Goal: Task Accomplishment & Management: Manage account settings

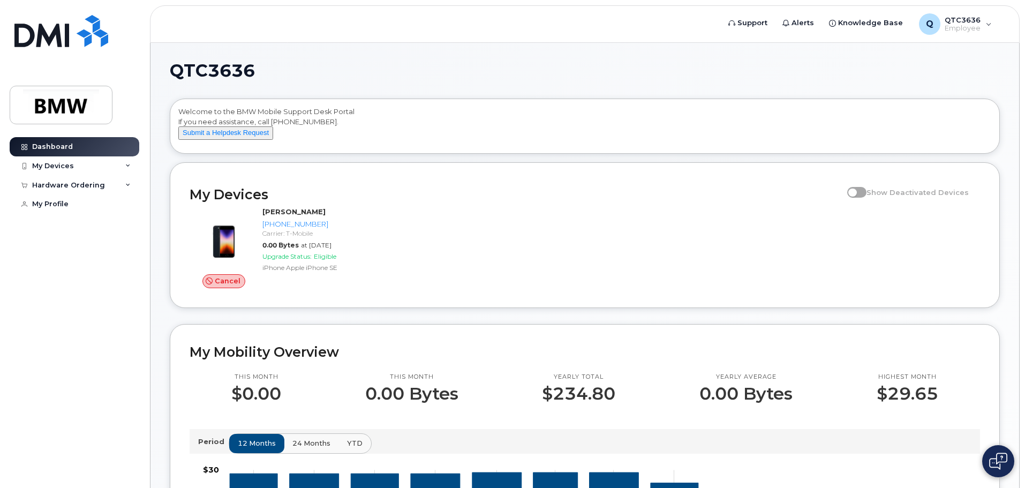
scroll to position [54, 0]
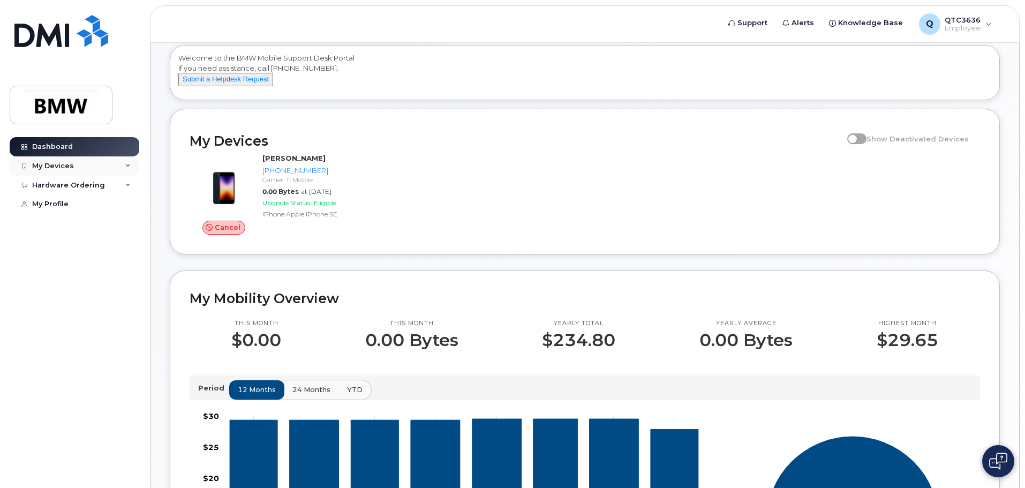
click at [124, 164] on div "My Devices" at bounding box center [75, 165] width 130 height 19
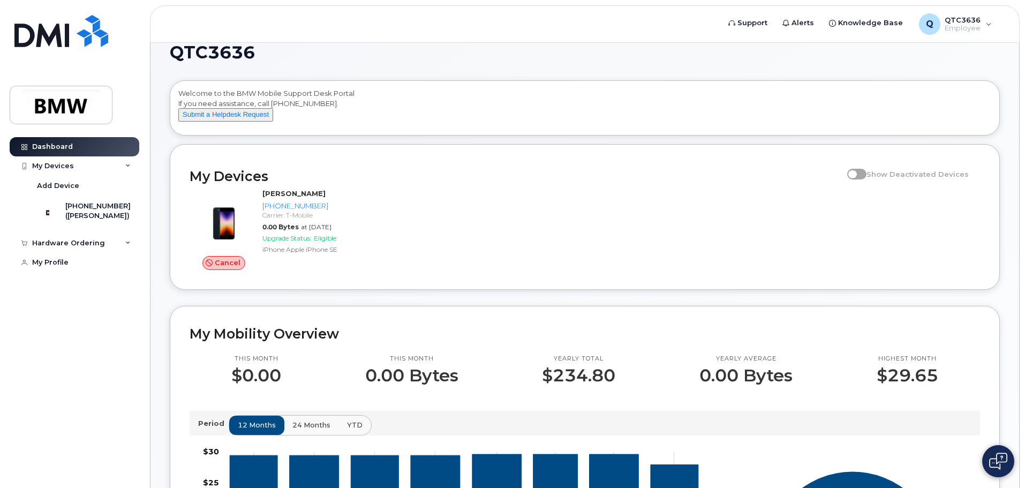
scroll to position [0, 0]
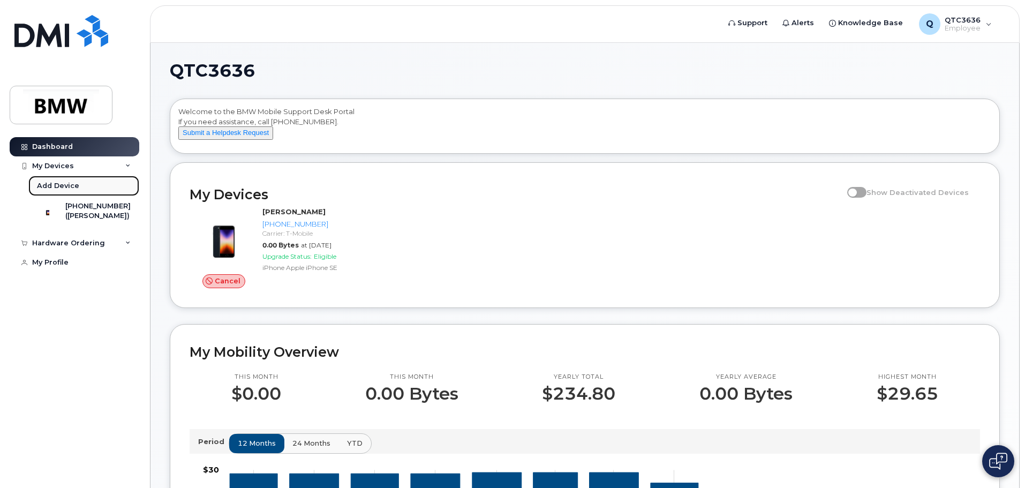
click at [62, 183] on div "Add Device" at bounding box center [58, 186] width 42 height 10
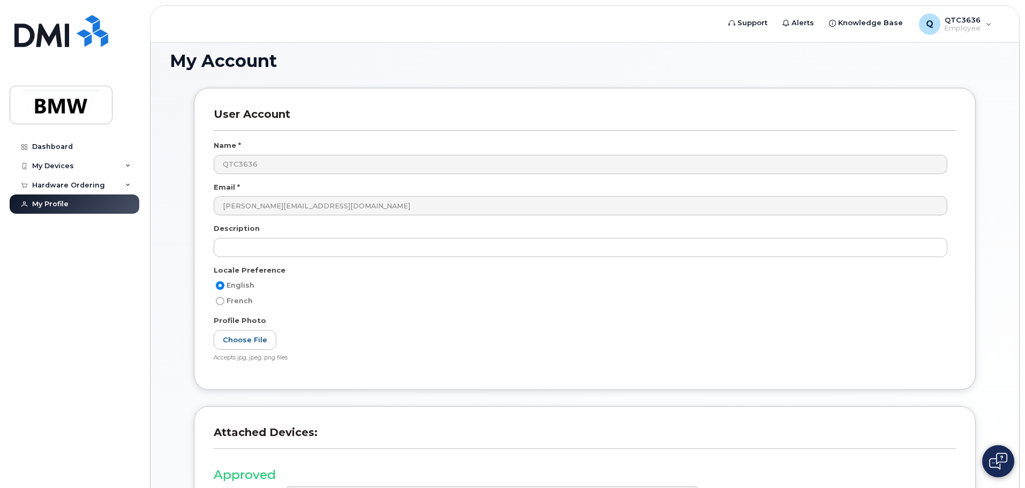
scroll to position [203, 0]
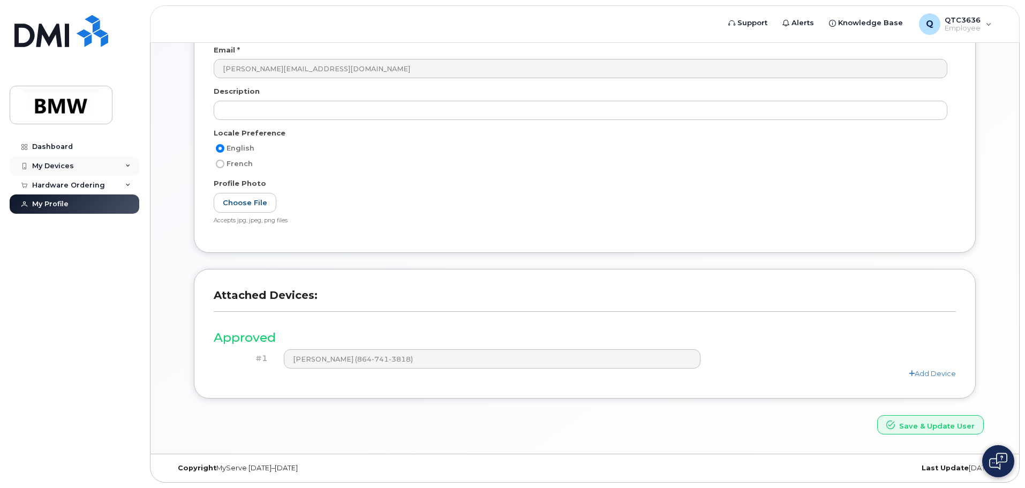
click at [133, 161] on div "My Devices" at bounding box center [75, 165] width 130 height 19
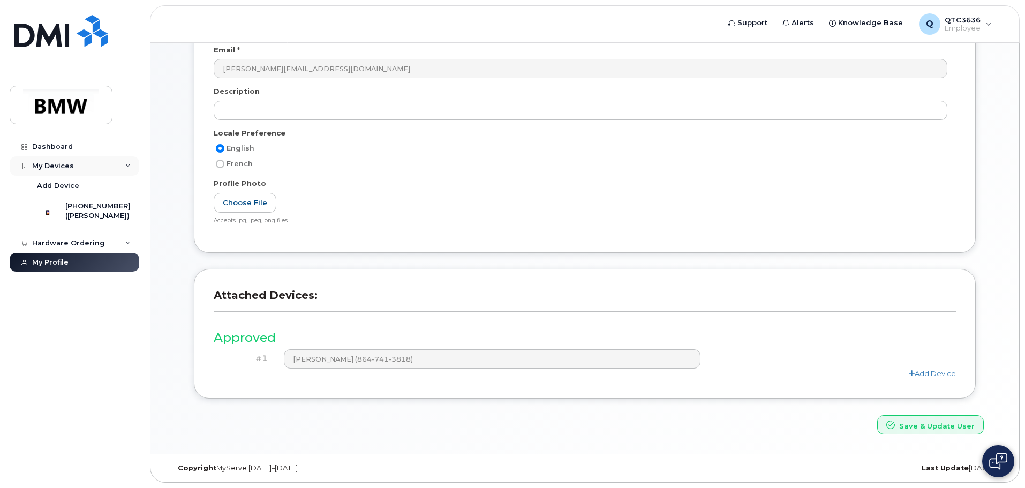
click at [133, 161] on div "My Devices" at bounding box center [75, 165] width 130 height 19
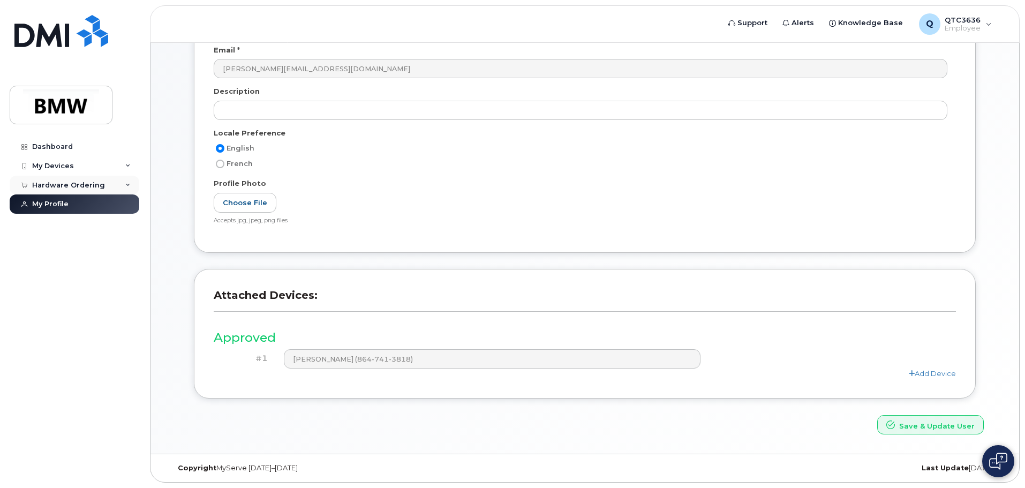
click at [130, 184] on icon at bounding box center [127, 185] width 5 height 5
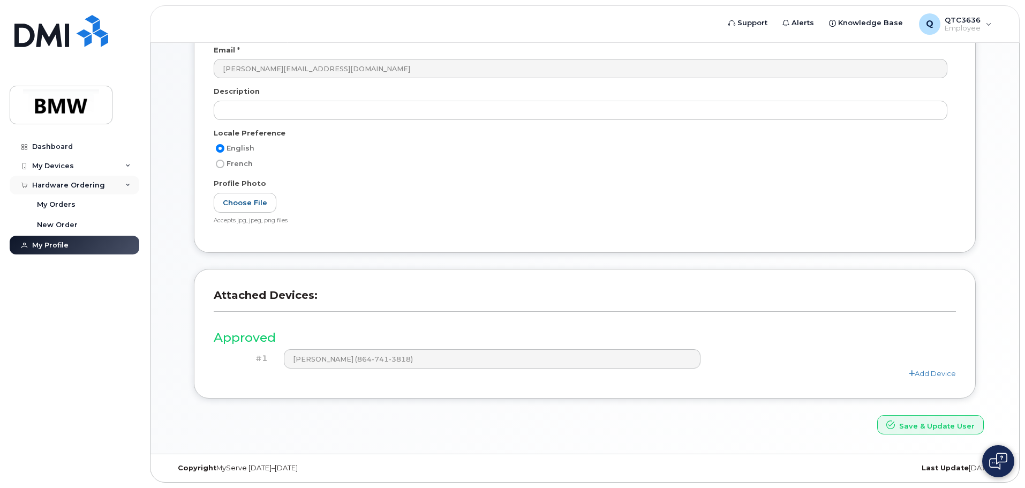
click at [66, 185] on div "Hardware Ordering" at bounding box center [68, 185] width 73 height 9
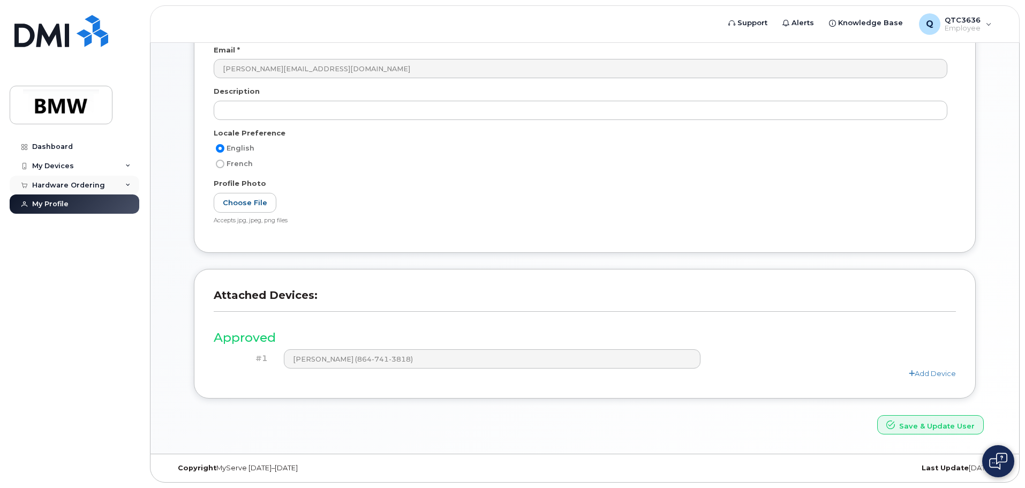
click at [66, 185] on div "Hardware Ordering" at bounding box center [68, 185] width 73 height 9
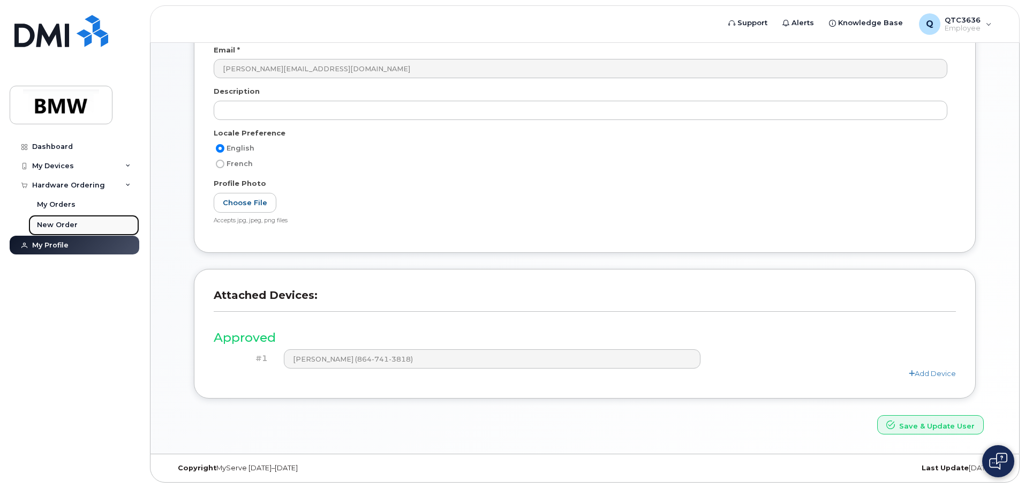
click at [56, 226] on div "New Order" at bounding box center [57, 225] width 41 height 10
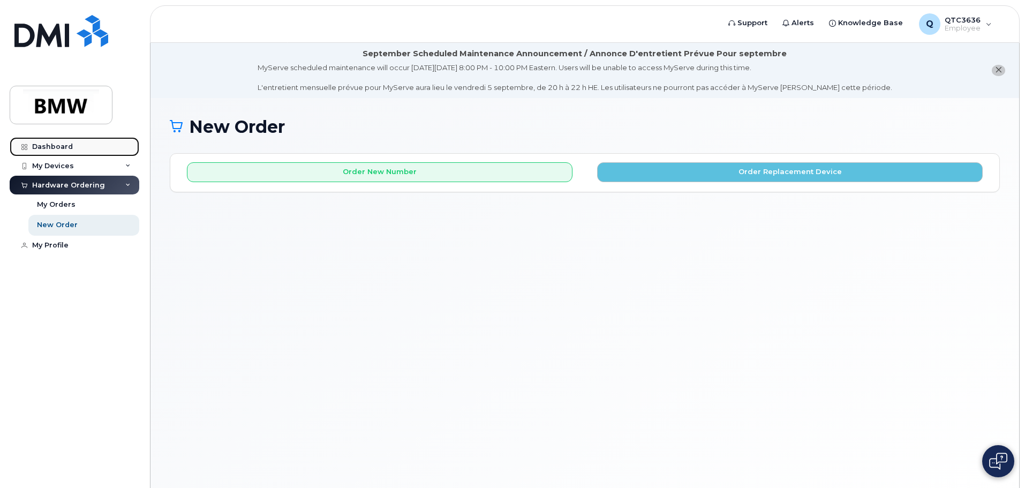
click at [51, 142] on link "Dashboard" at bounding box center [75, 146] width 130 height 19
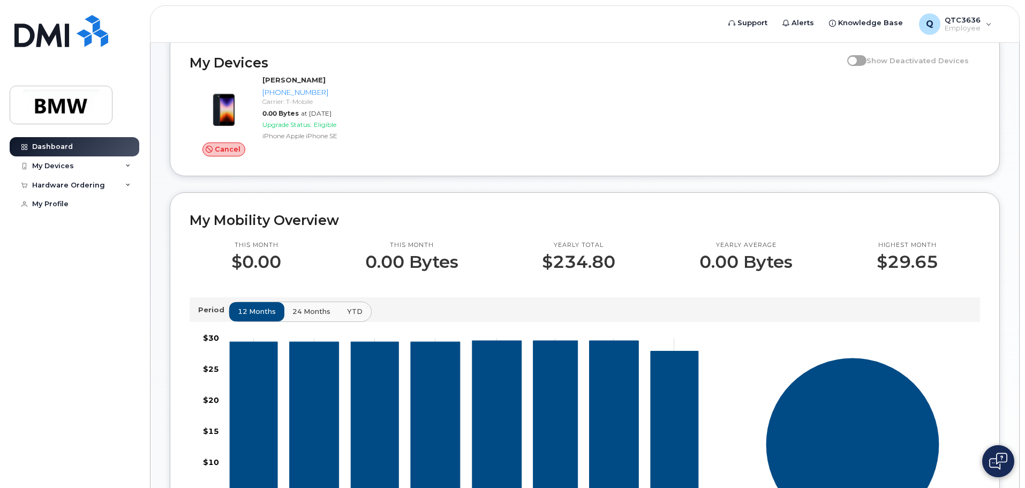
scroll to position [161, 0]
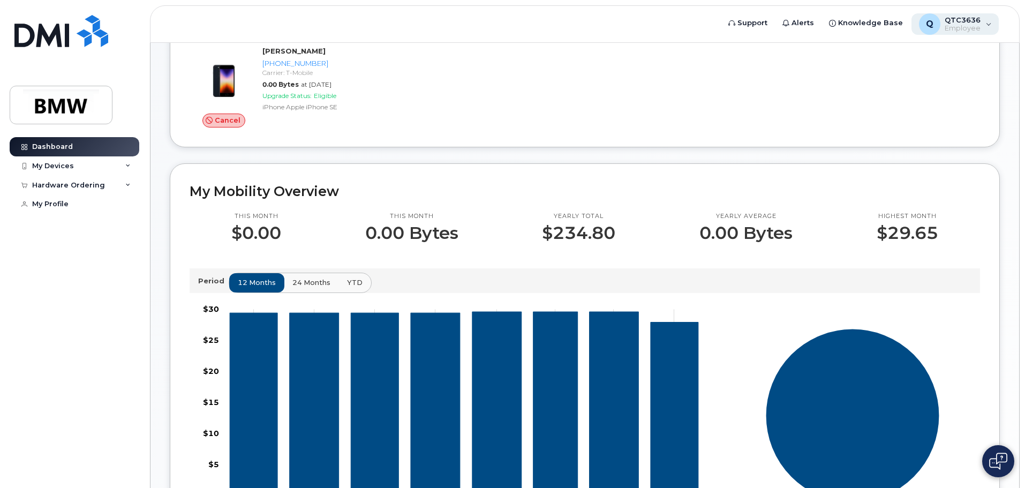
click at [991, 24] on div "Q QTC3636 Employee" at bounding box center [956, 23] width 88 height 21
click at [689, 79] on div "Cancel Patrick Lyons 864-741-3818 Carrier: T-Mobile 0.00 Bytes at Apr 01, 2025 …" at bounding box center [585, 87] width 804 height 94
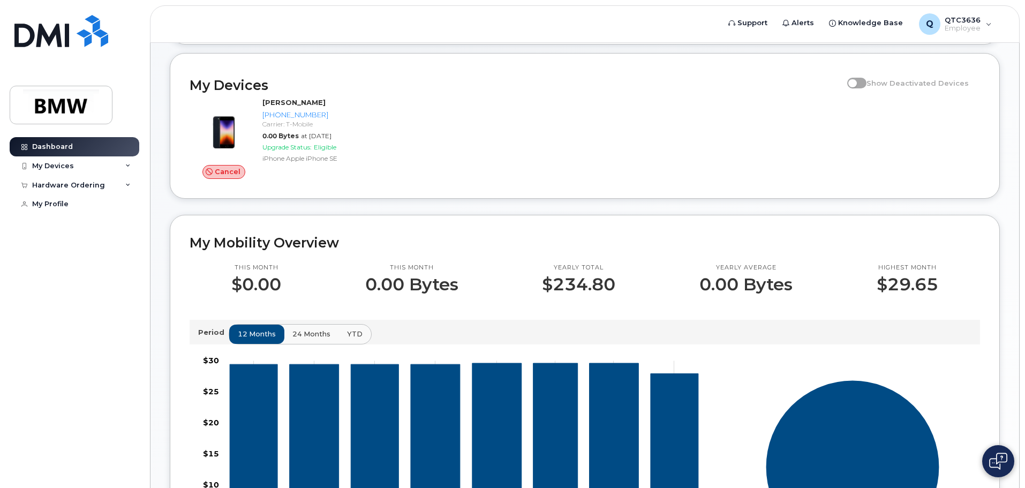
scroll to position [54, 0]
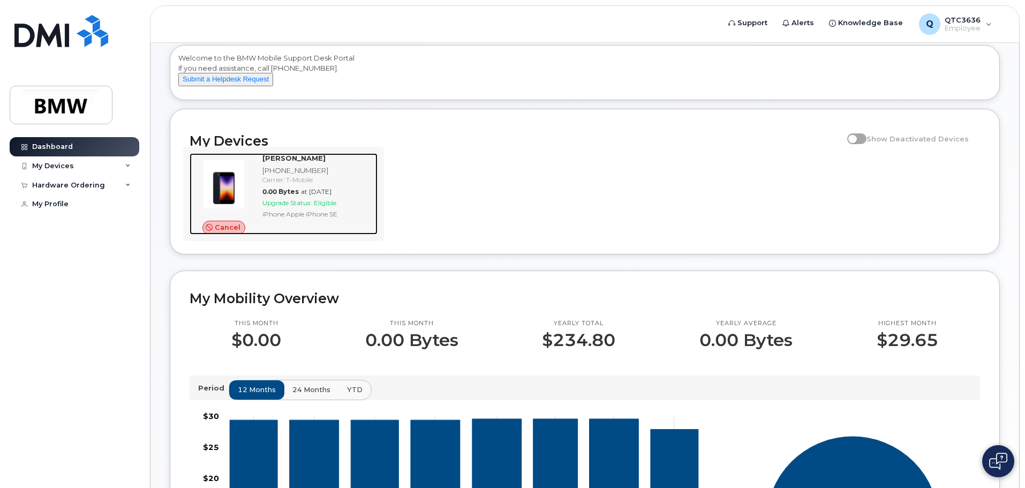
click at [323, 196] on span "at Apr 01, 2025" at bounding box center [316, 192] width 31 height 8
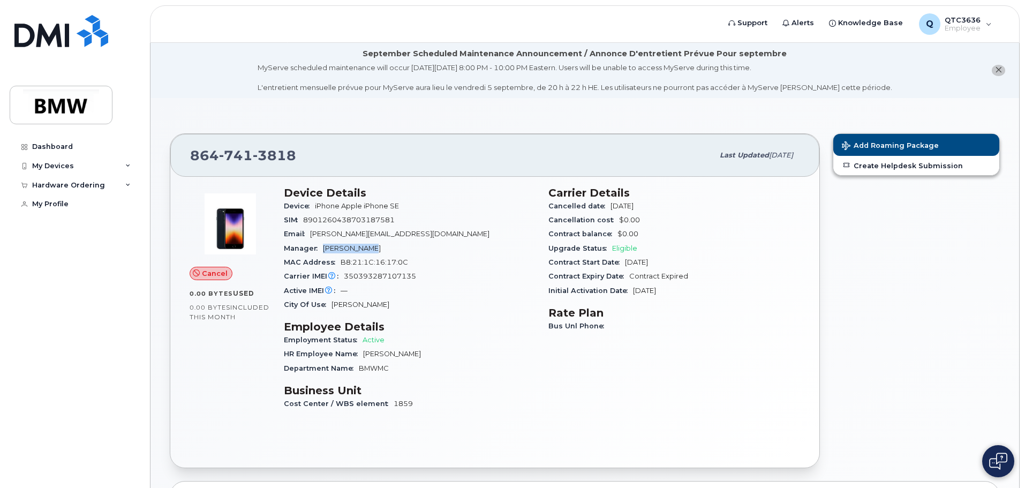
drag, startPoint x: 325, startPoint y: 247, endPoint x: 381, endPoint y: 246, distance: 55.7
click at [381, 246] on div "Manager Kevin Wilson" at bounding box center [410, 249] width 252 height 14
click at [414, 298] on div "City Of Use Anderson" at bounding box center [410, 305] width 252 height 14
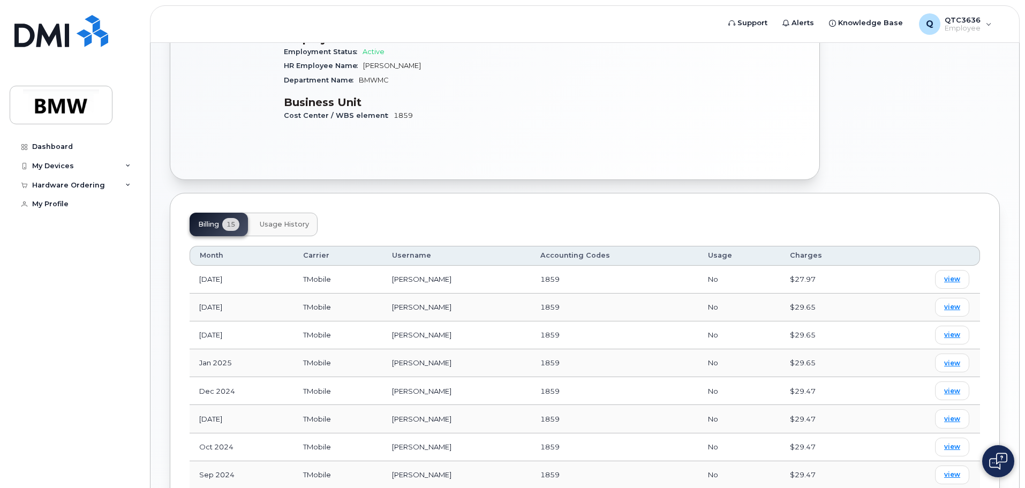
scroll to position [321, 0]
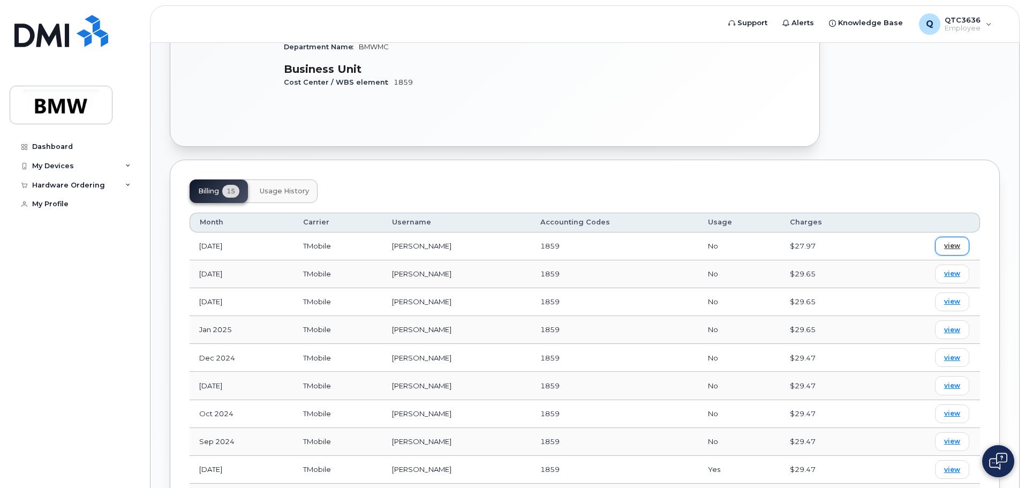
click at [952, 239] on link "view" at bounding box center [952, 246] width 34 height 19
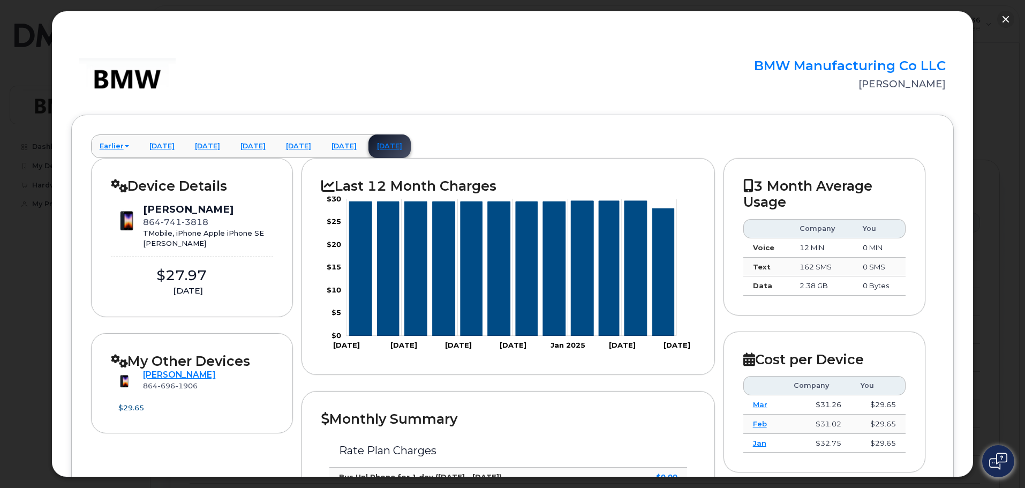
scroll to position [54, 0]
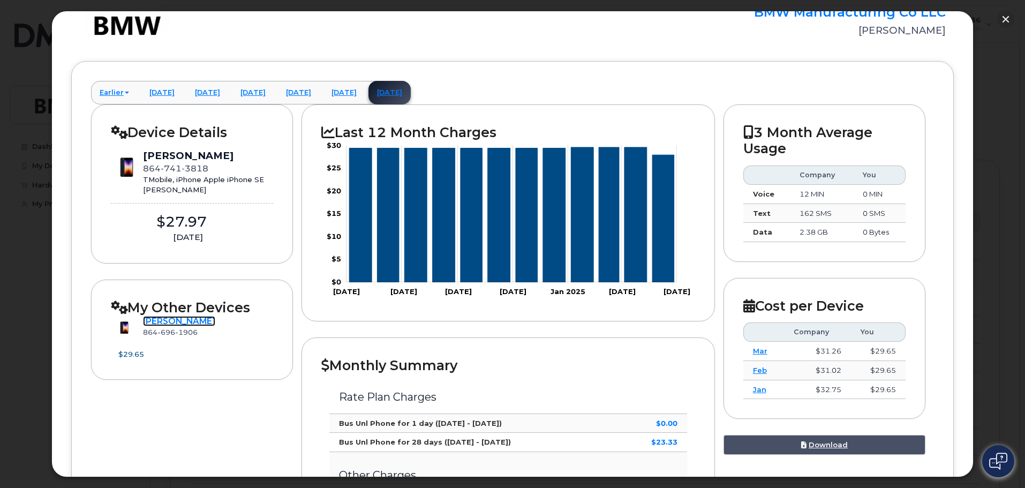
click at [156, 319] on link "Donnie Smith" at bounding box center [179, 321] width 72 height 10
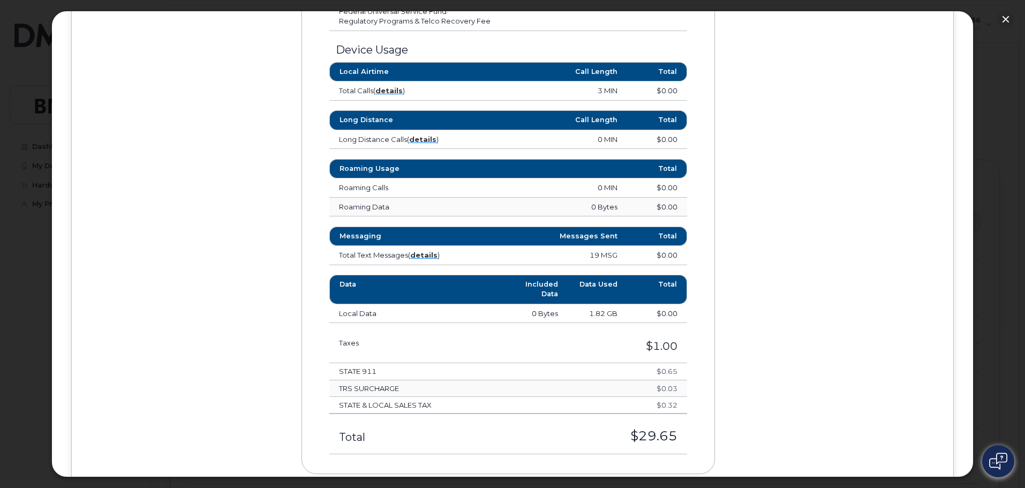
scroll to position [536, 0]
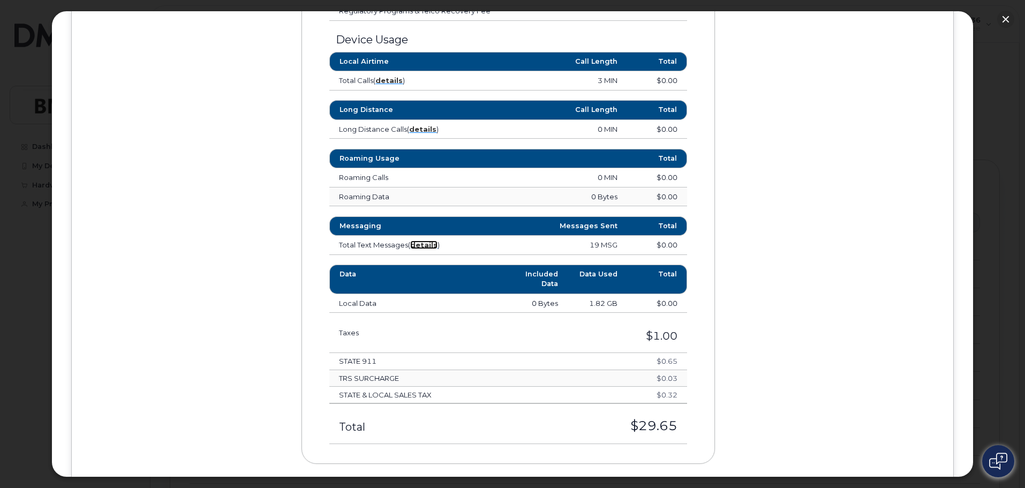
click at [432, 245] on strong "details" at bounding box center [423, 245] width 27 height 9
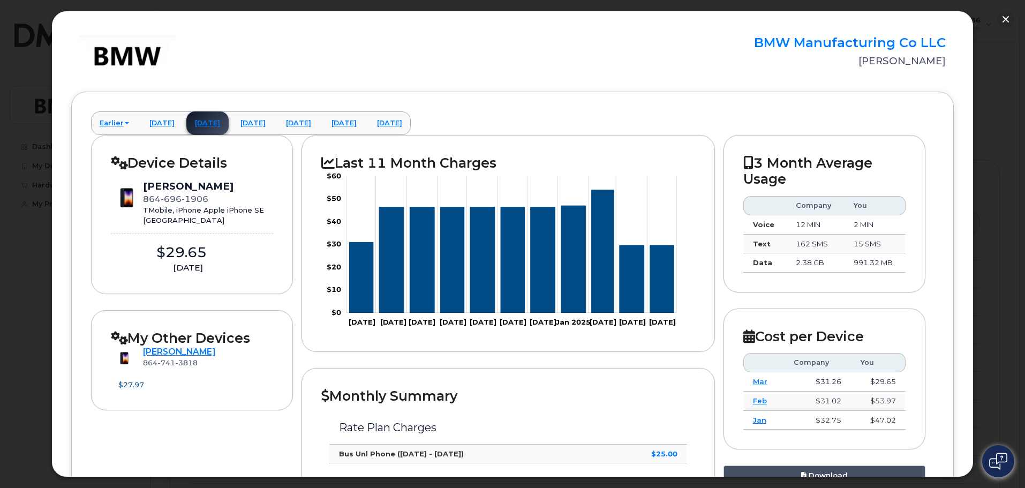
scroll to position [0, 0]
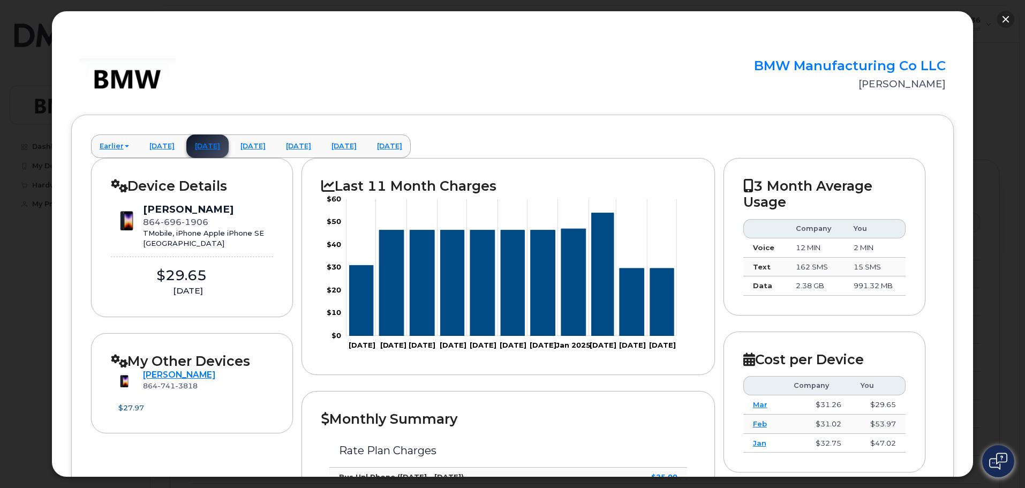
click at [1007, 14] on button "button" at bounding box center [1006, 19] width 17 height 17
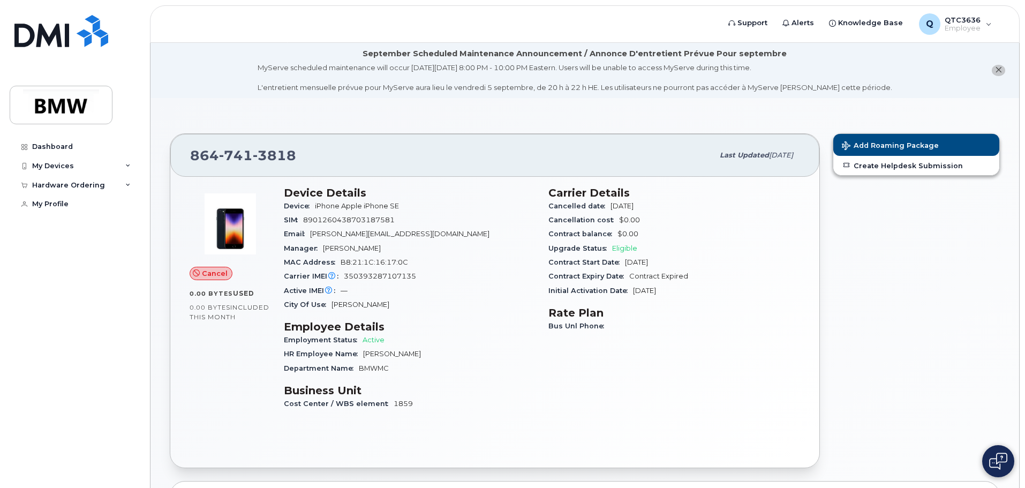
drag, startPoint x: 480, startPoint y: 213, endPoint x: 431, endPoint y: 118, distance: 106.6
click at [42, 160] on div "My Devices" at bounding box center [75, 165] width 130 height 19
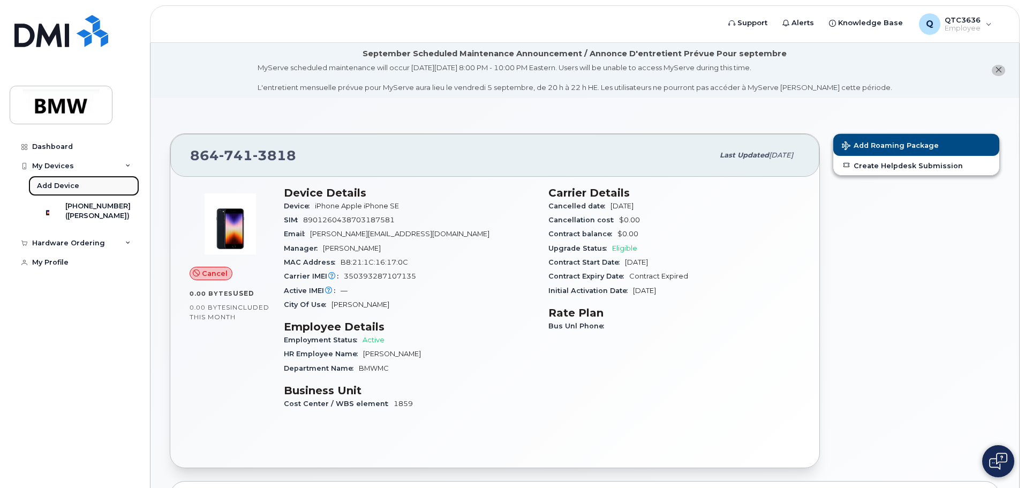
click at [47, 183] on div "Add Device" at bounding box center [58, 186] width 42 height 10
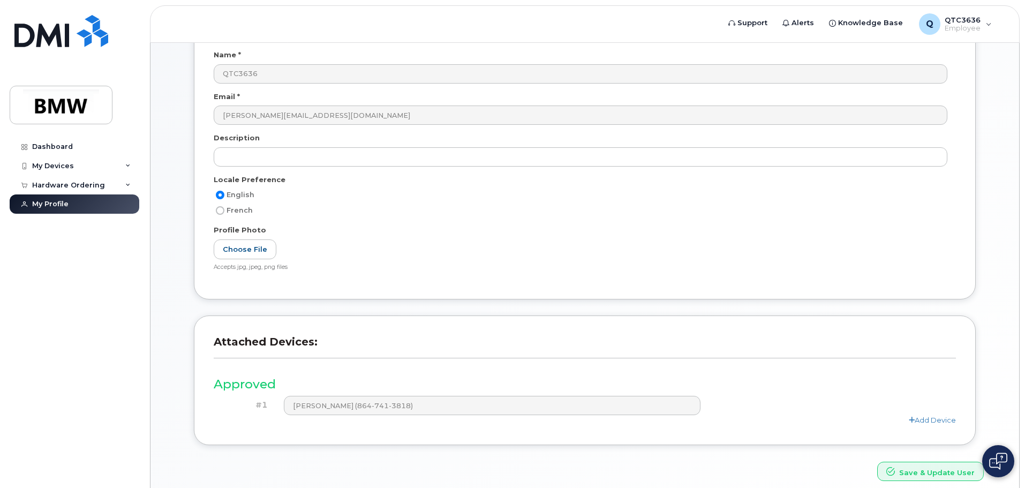
scroll to position [203, 0]
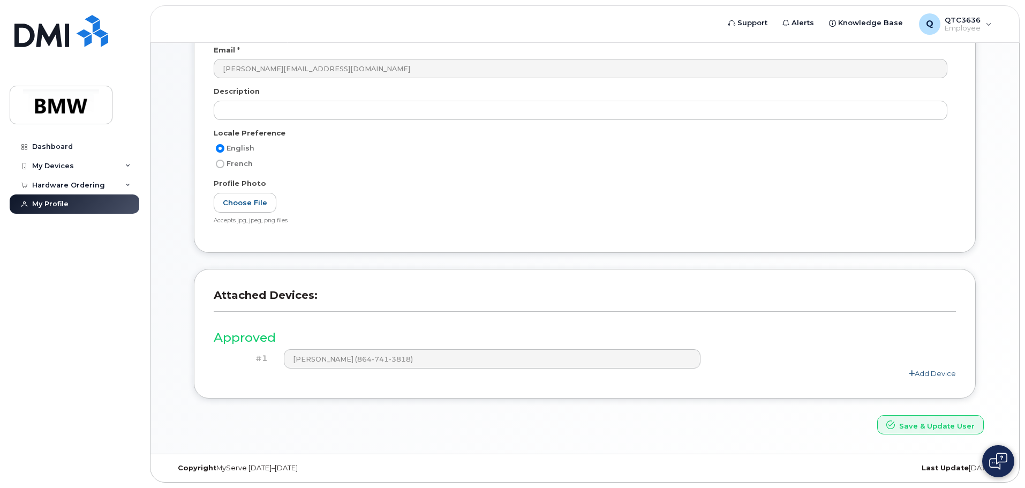
click at [934, 374] on link "Add Device" at bounding box center [932, 373] width 47 height 9
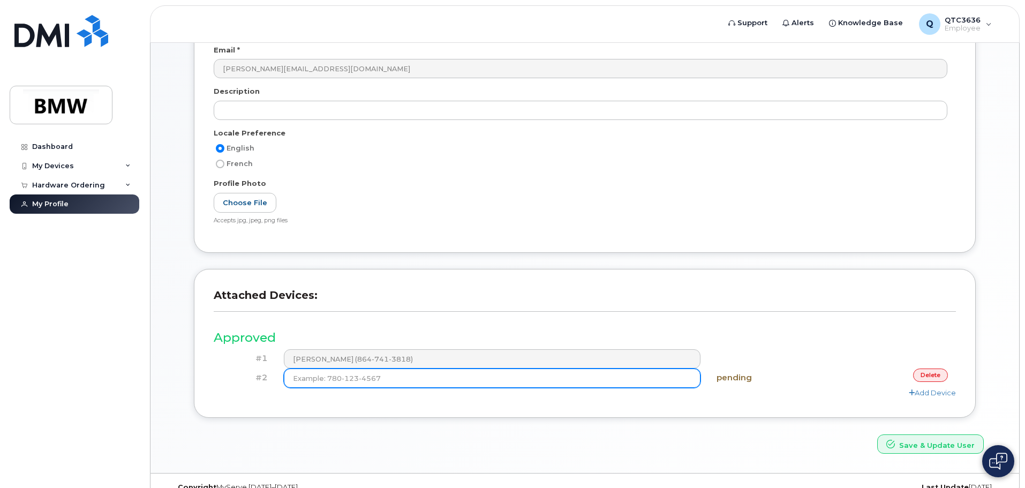
click at [338, 379] on input at bounding box center [492, 378] width 417 height 19
type input "[PHONE_NUMBER]"
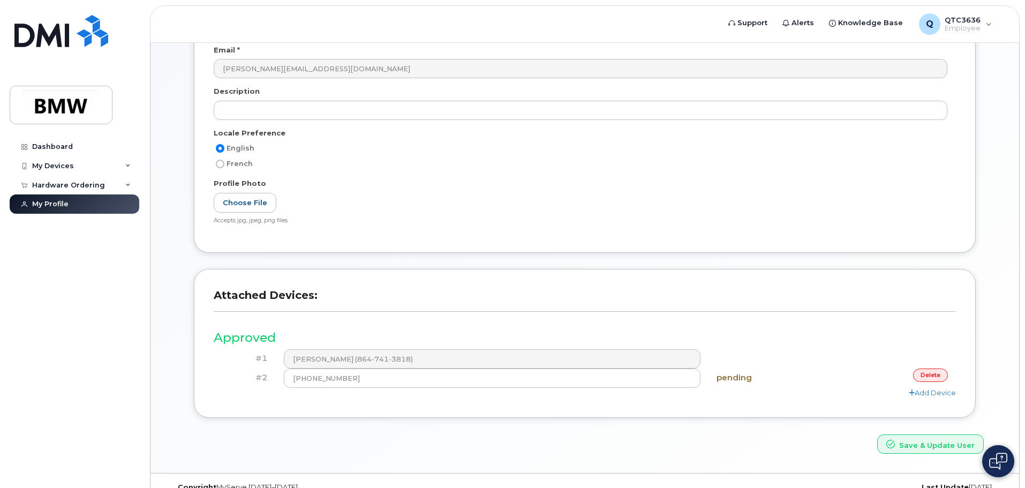
click at [639, 319] on header "Attached Devices:" at bounding box center [585, 305] width 743 height 33
click at [913, 444] on button "Save & Update User" at bounding box center [931, 445] width 107 height 20
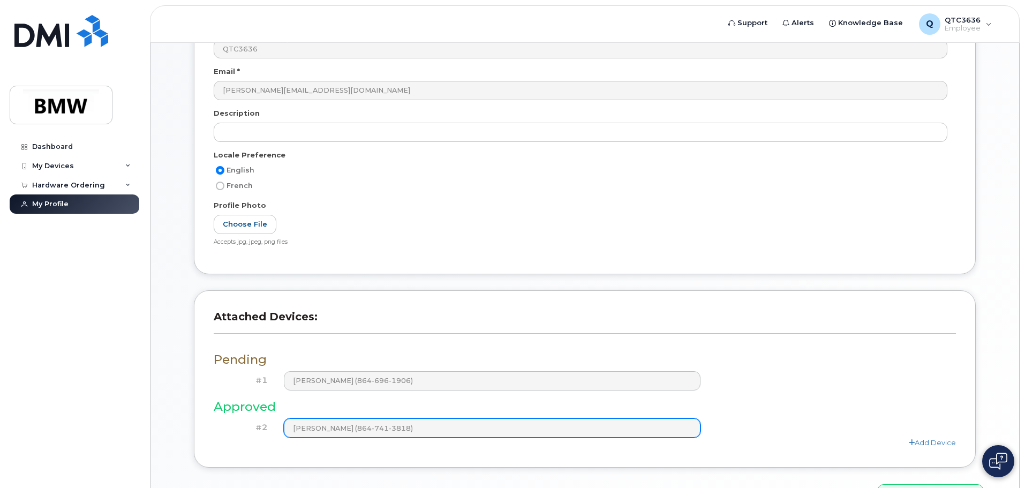
scroll to position [82, 0]
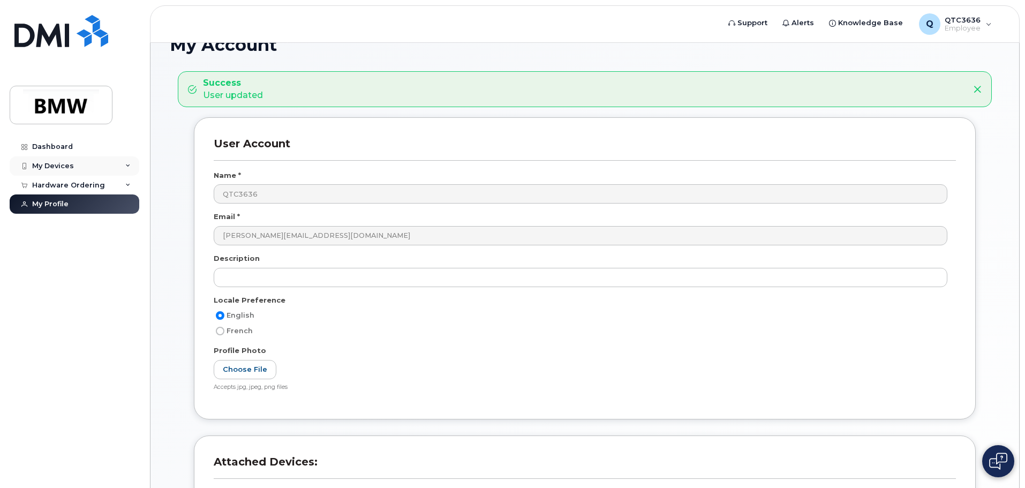
click at [55, 165] on div "My Devices" at bounding box center [53, 166] width 42 height 9
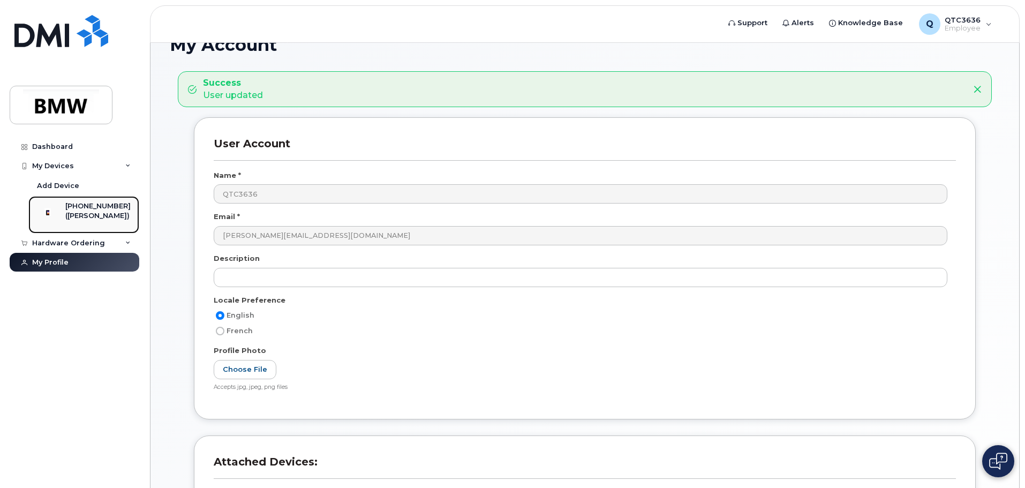
click at [92, 209] on div "[PHONE_NUMBER]" at bounding box center [97, 206] width 65 height 10
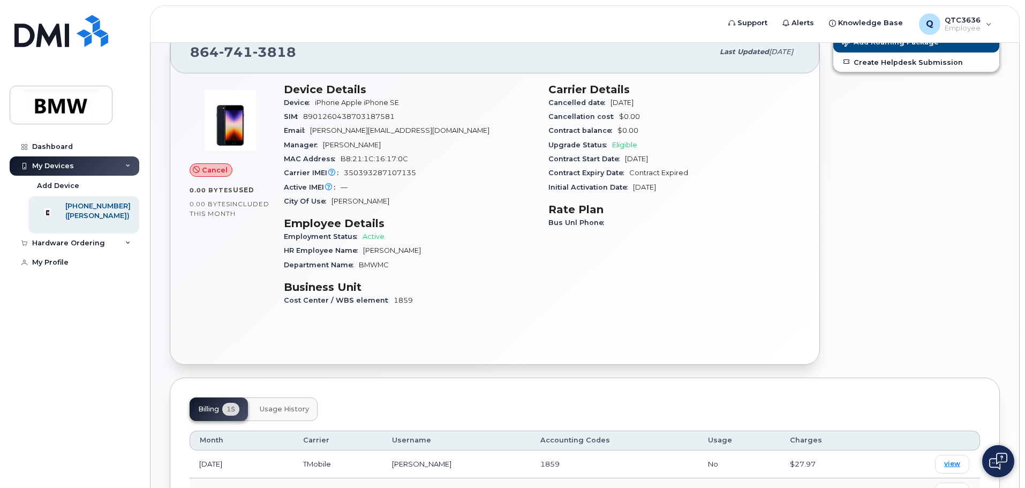
scroll to position [161, 0]
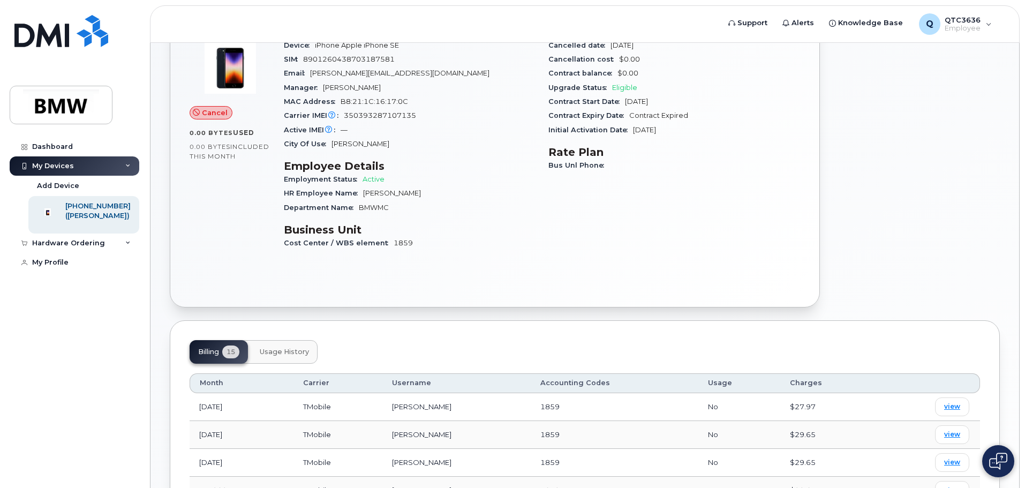
click at [129, 162] on div "My Devices" at bounding box center [75, 165] width 130 height 19
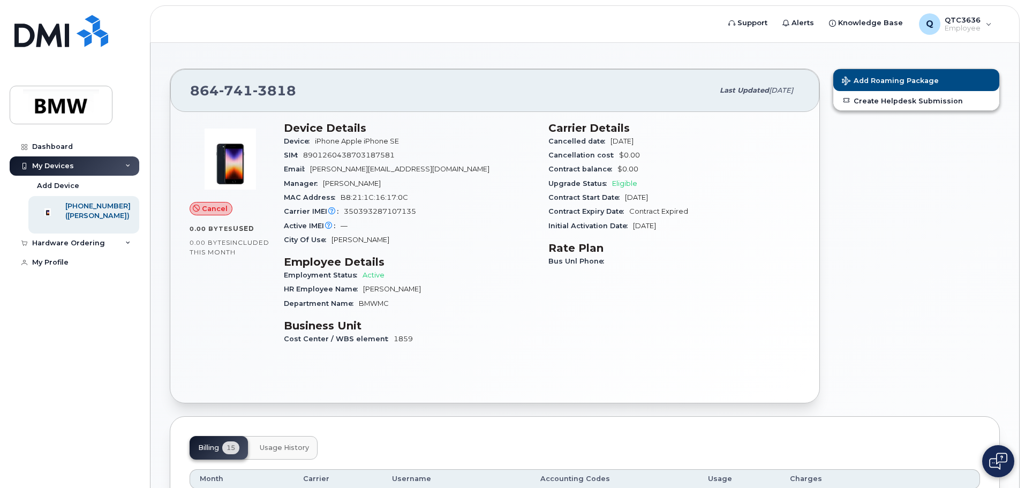
scroll to position [0, 0]
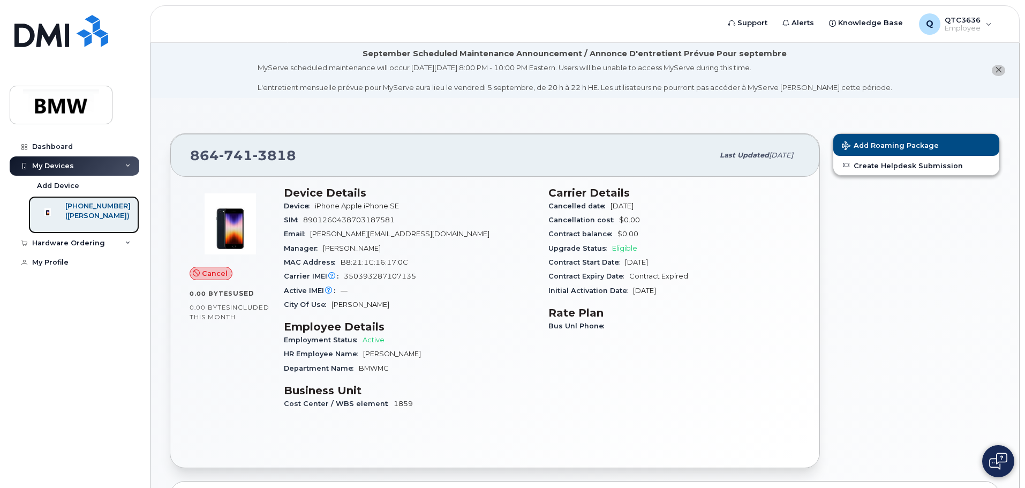
click at [113, 206] on div "[PHONE_NUMBER]" at bounding box center [97, 206] width 65 height 10
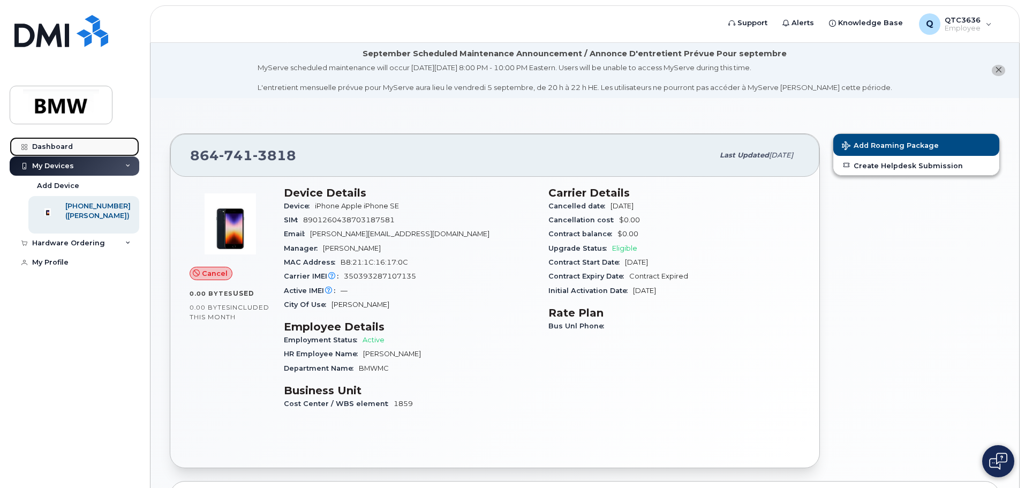
click at [42, 145] on div "Dashboard" at bounding box center [52, 147] width 41 height 9
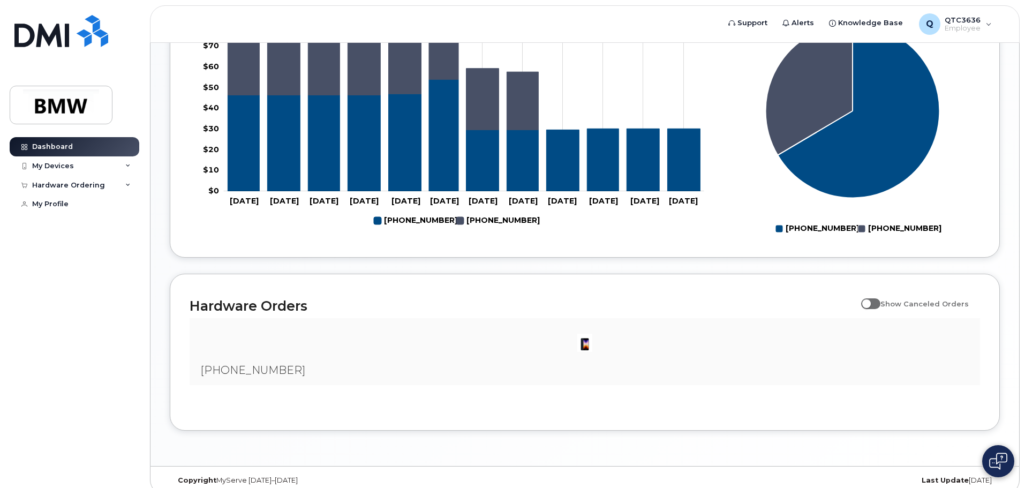
scroll to position [488, 0]
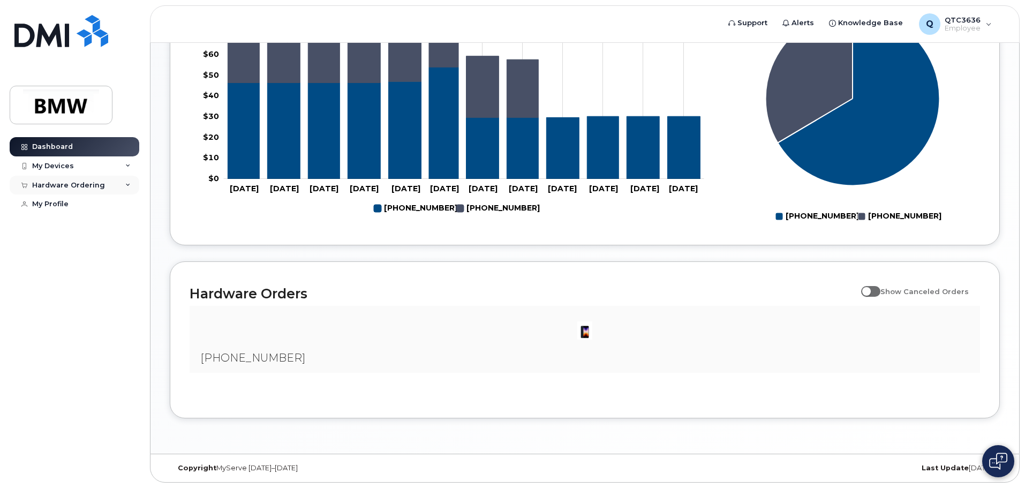
click at [53, 189] on div "Hardware Ordering" at bounding box center [68, 185] width 73 height 9
click at [55, 208] on div "My Orders" at bounding box center [56, 205] width 39 height 10
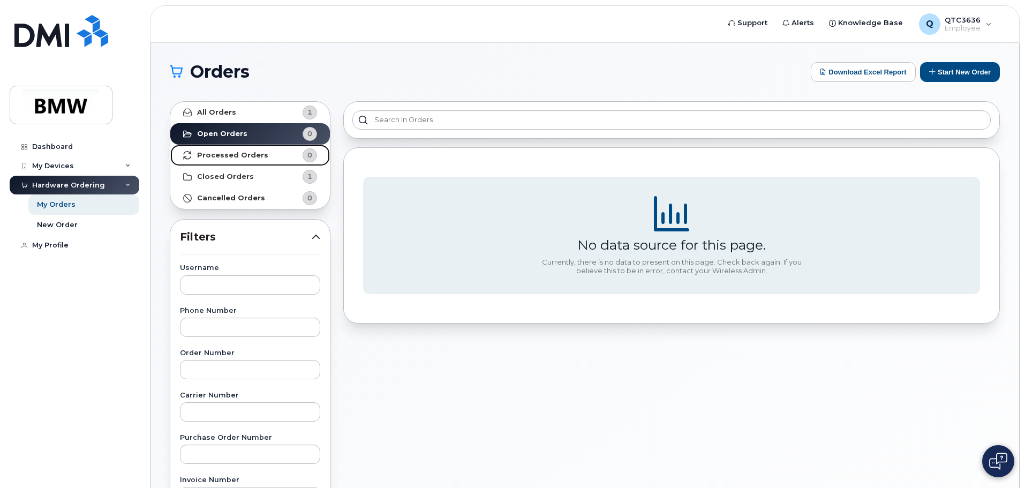
click at [223, 154] on strong "Processed Orders" at bounding box center [232, 155] width 71 height 9
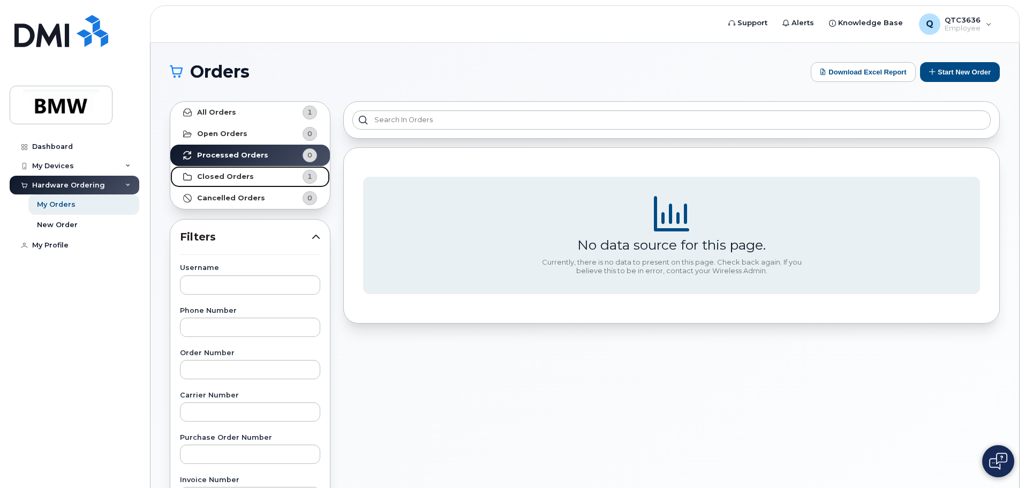
click at [223, 175] on strong "Closed Orders" at bounding box center [225, 177] width 57 height 9
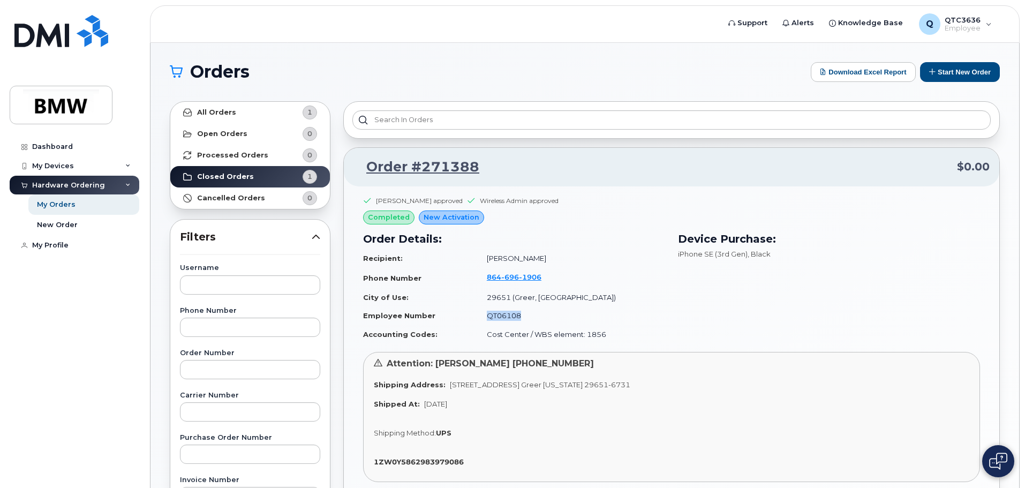
drag, startPoint x: 485, startPoint y: 314, endPoint x: 527, endPoint y: 320, distance: 41.7
click at [526, 320] on td "QT06108" at bounding box center [571, 315] width 188 height 19
click at [527, 320] on td "QT06108" at bounding box center [571, 315] width 188 height 19
click at [238, 189] on link "Cancelled Orders 0" at bounding box center [250, 198] width 160 height 21
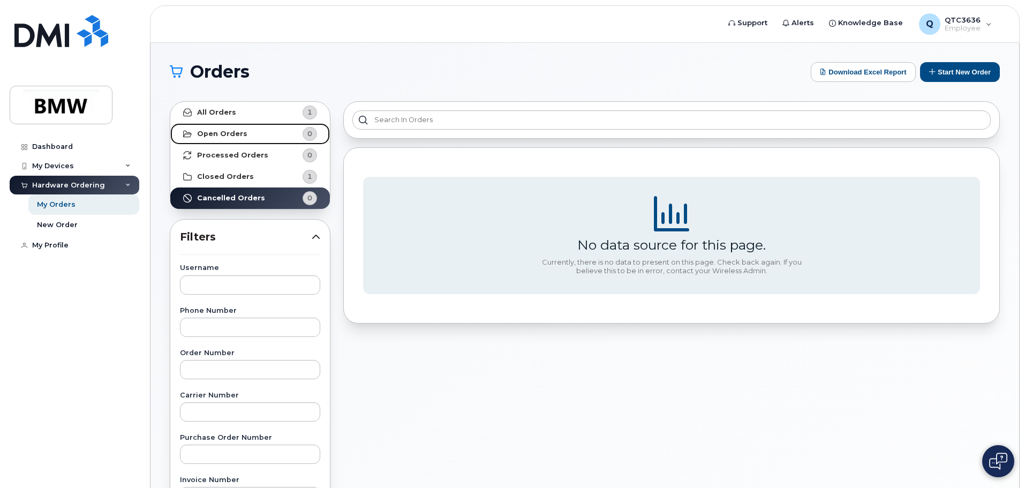
click at [218, 130] on strong "Open Orders" at bounding box center [222, 134] width 50 height 9
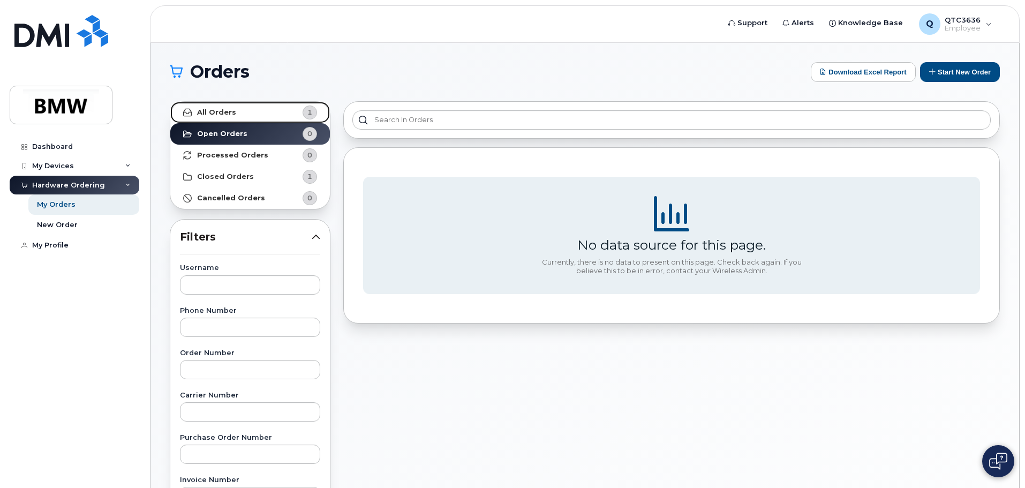
click at [218, 106] on link "All Orders 1" at bounding box center [250, 112] width 160 height 21
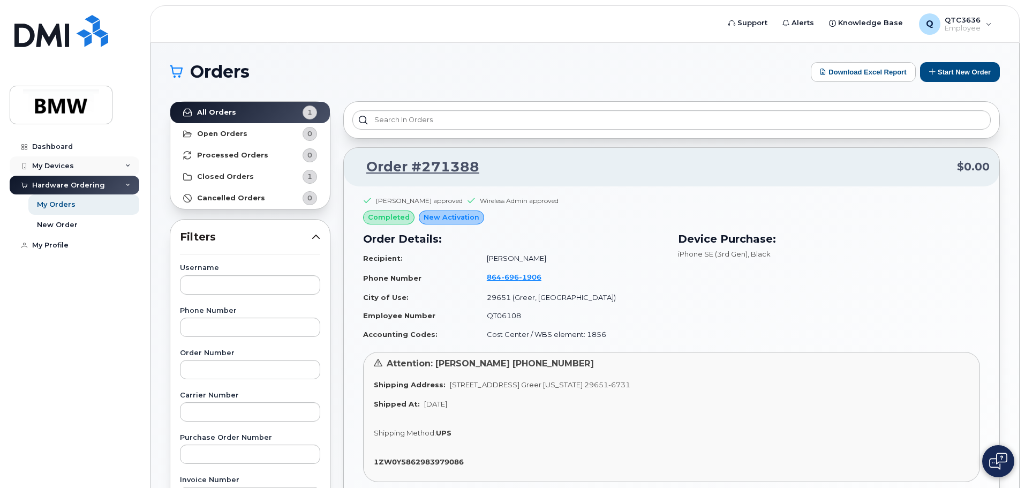
click at [50, 168] on div "My Devices" at bounding box center [53, 166] width 42 height 9
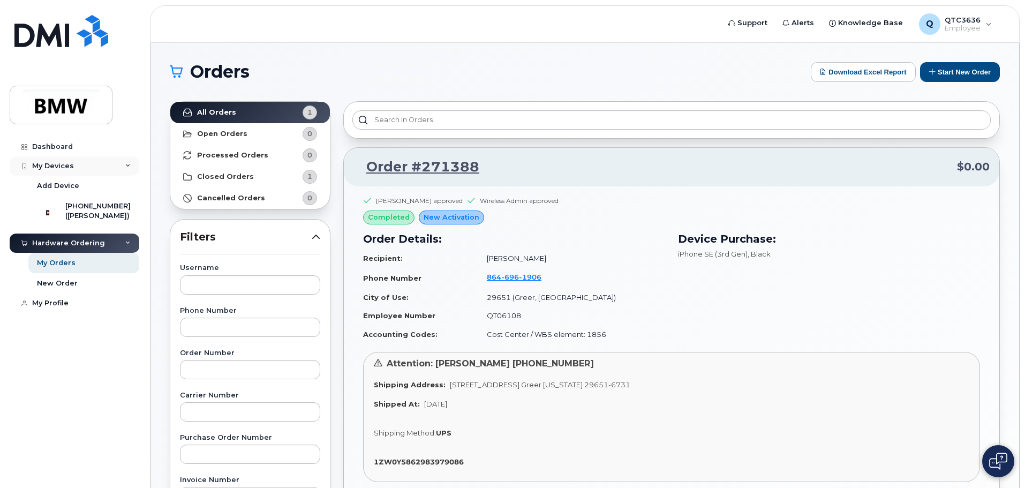
click at [111, 164] on div "My Devices" at bounding box center [75, 165] width 130 height 19
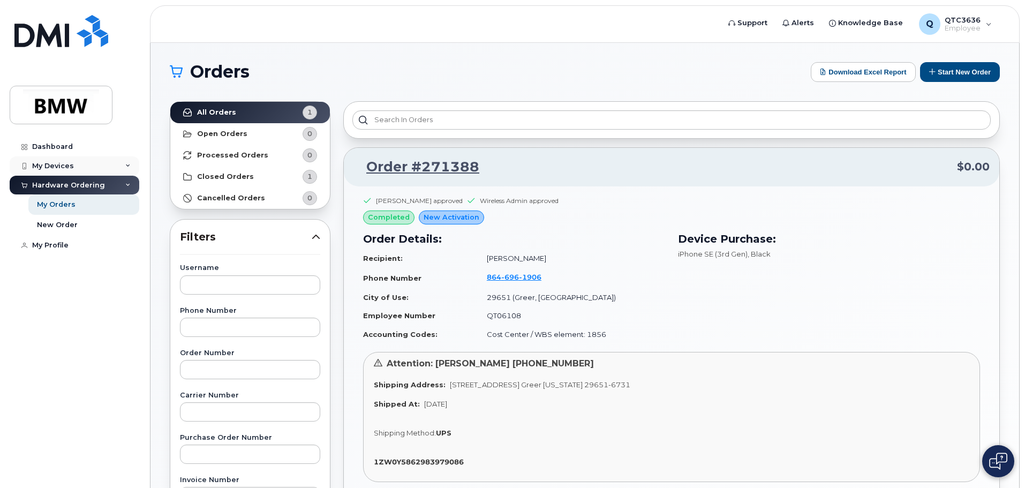
click at [56, 164] on div "My Devices" at bounding box center [53, 166] width 42 height 9
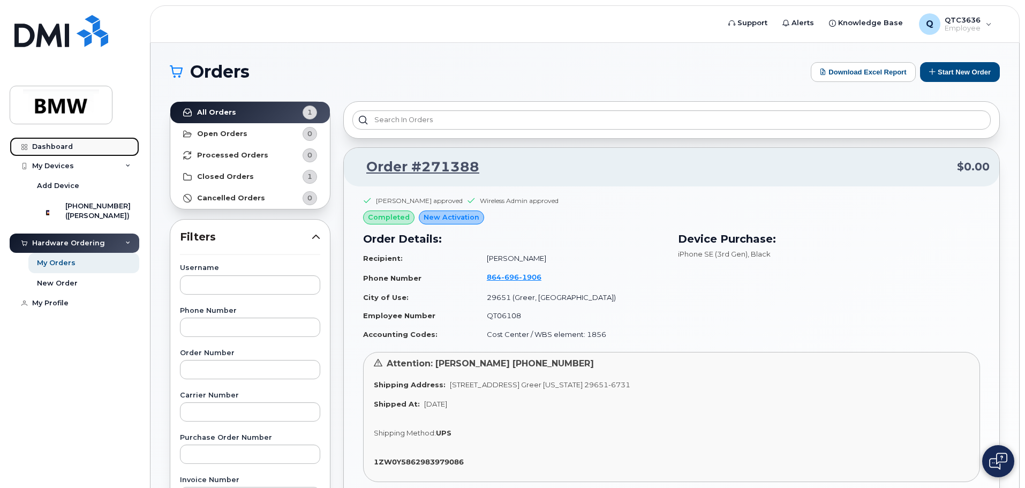
click at [51, 146] on div "Dashboard" at bounding box center [52, 147] width 41 height 9
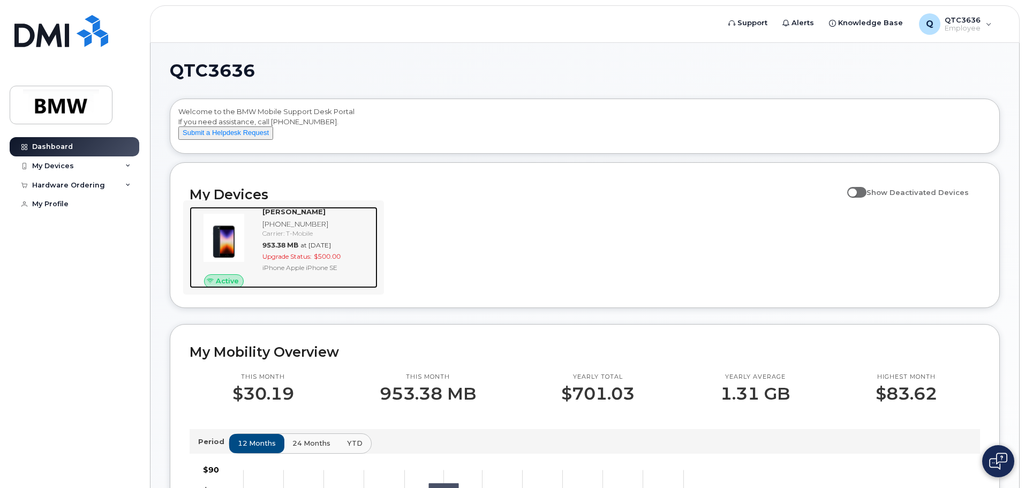
click at [316, 260] on span "$500.00" at bounding box center [327, 256] width 27 height 8
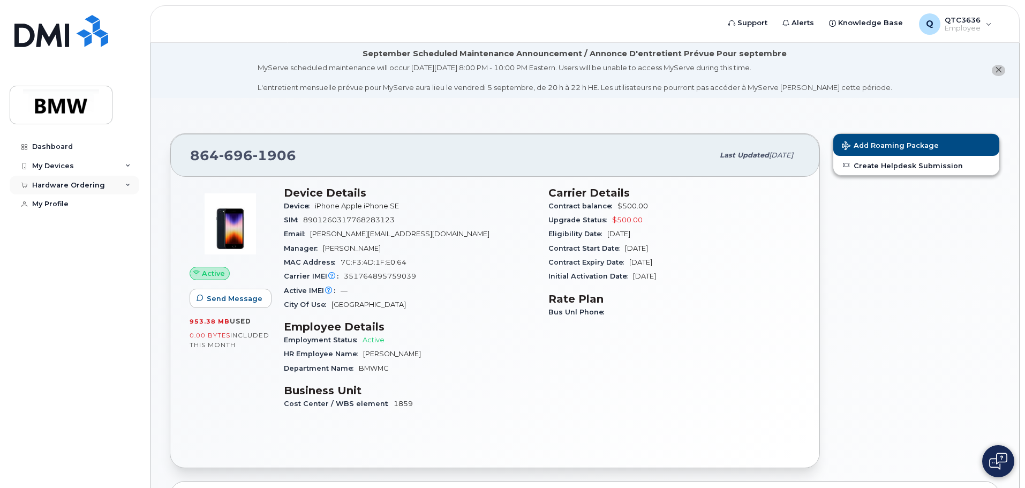
click at [86, 185] on div "Hardware Ordering" at bounding box center [68, 185] width 73 height 9
click at [61, 224] on div "New Order" at bounding box center [57, 225] width 41 height 10
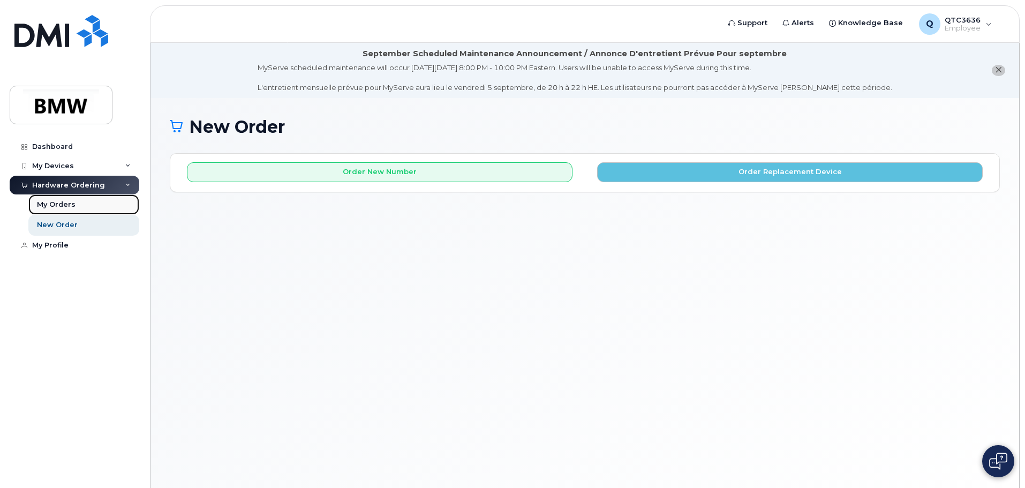
click at [49, 204] on div "My Orders" at bounding box center [56, 205] width 39 height 10
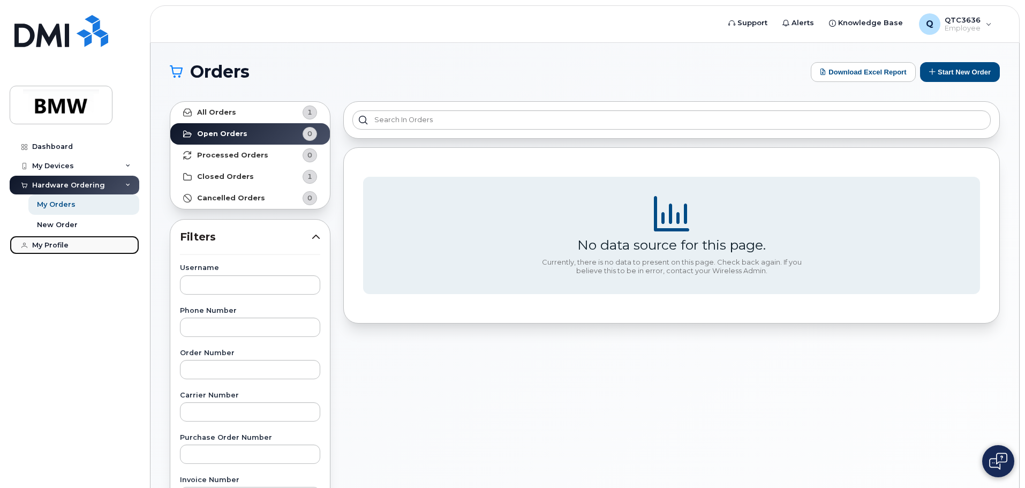
click at [52, 249] on div "My Profile" at bounding box center [50, 245] width 36 height 9
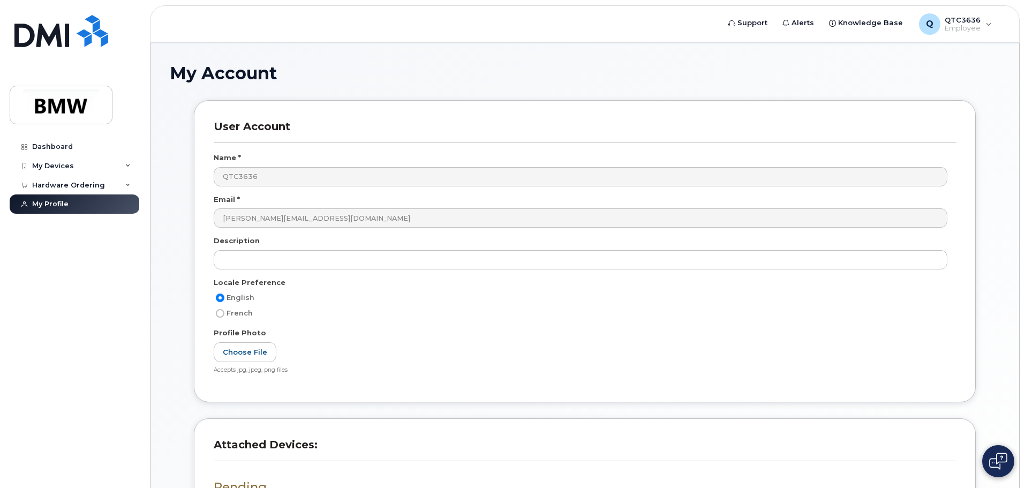
scroll to position [251, 0]
